Goal: Information Seeking & Learning: Check status

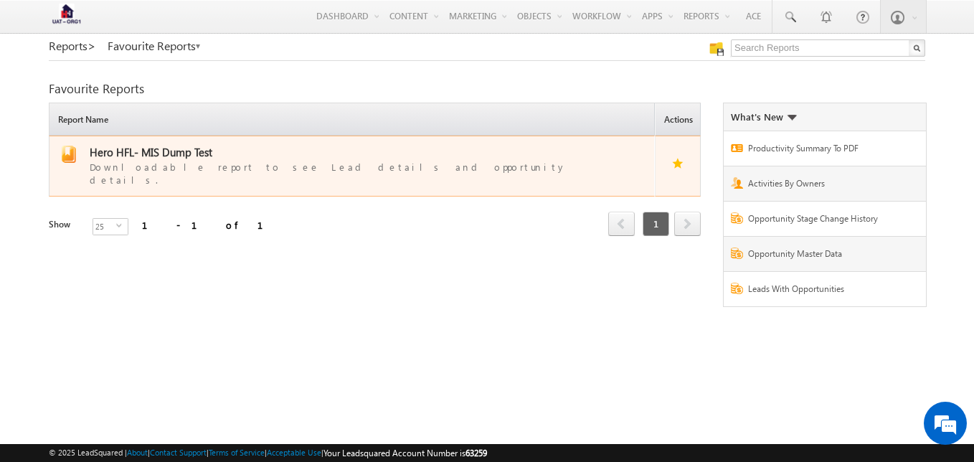
click at [147, 152] on span "Hero HFL- MIS Dump Test" at bounding box center [151, 152] width 123 height 14
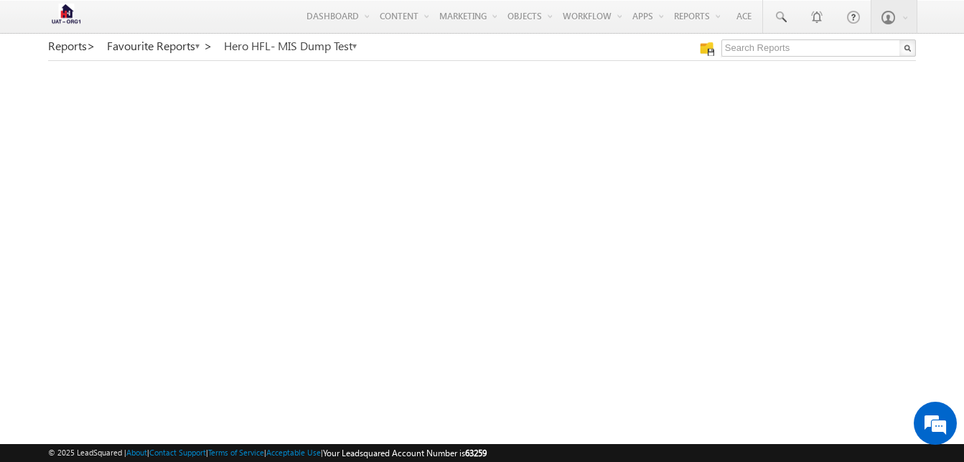
click at [331, 45] on link "Hero HFL- MIS Dump Test" at bounding box center [291, 45] width 134 height 13
click at [324, 49] on link "Hero HFL- MIS Dump Test" at bounding box center [291, 45] width 134 height 13
click at [346, 46] on link "Hero HFL- MIS Dump Test" at bounding box center [291, 45] width 134 height 13
